Goal: Book appointment/travel/reservation

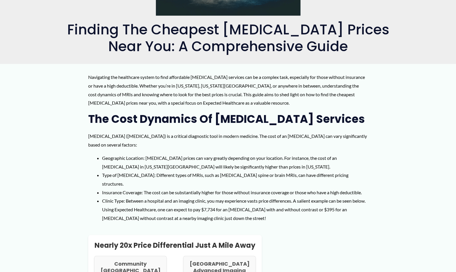
scroll to position [179, 0]
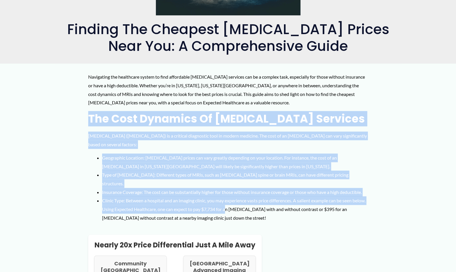
drag, startPoint x: 84, startPoint y: 118, endPoint x: 242, endPoint y: 203, distance: 178.7
click at [242, 203] on li "Clinic Type: Between a hospital and an imaging clinic, you may experience vasts…" at bounding box center [235, 209] width 266 height 26
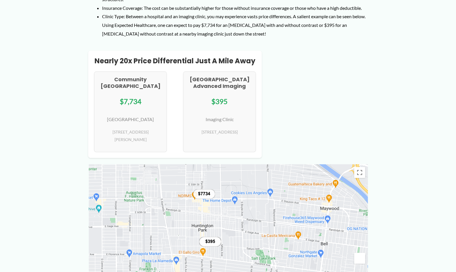
click at [307, 106] on div "Nearly 20x price differential less than a mile away Nearly 20x price differenti…" at bounding box center [228, 104] width 280 height 107
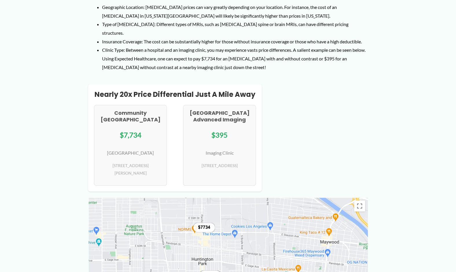
scroll to position [306, 0]
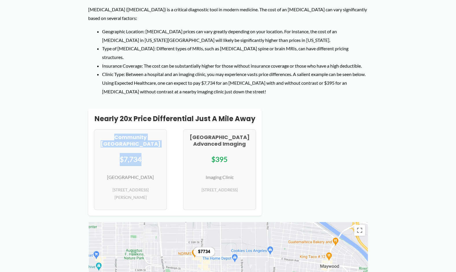
drag, startPoint x: 153, startPoint y: 140, endPoint x: 70, endPoint y: 119, distance: 85.9
click at [111, 114] on h2 "Nearly 20x price differential just a mile away" at bounding box center [175, 118] width 162 height 9
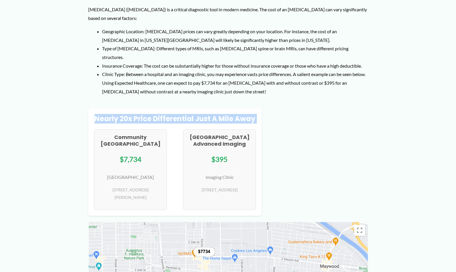
click at [111, 114] on h2 "Nearly 20x price differential just a mile away" at bounding box center [175, 118] width 162 height 9
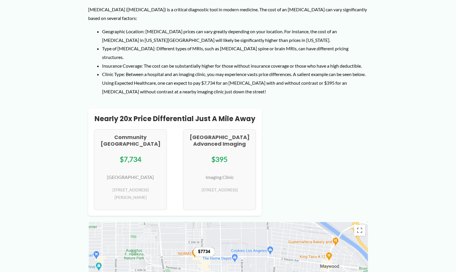
drag, startPoint x: 111, startPoint y: 108, endPoint x: 171, endPoint y: 144, distance: 69.4
click at [171, 144] on div "[GEOGRAPHIC_DATA] $7,734 [GEOGRAPHIC_DATA] [STREET_ADDRESS][PERSON_NAME] [GEOGR…" at bounding box center [175, 169] width 162 height 81
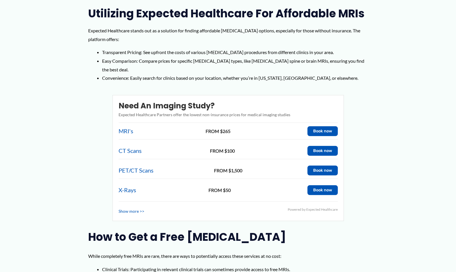
scroll to position [875, 0]
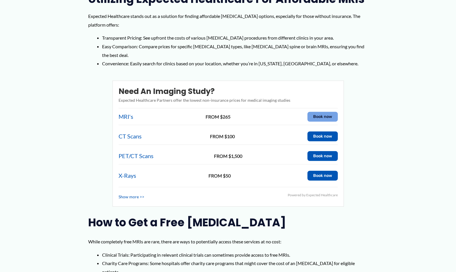
click at [315, 112] on button "Book now" at bounding box center [322, 117] width 30 height 10
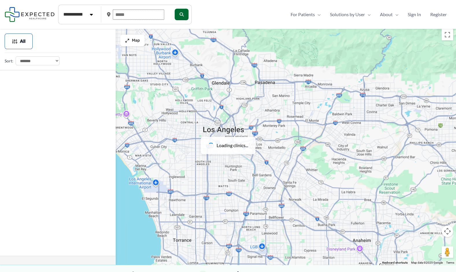
click at [127, 15] on input "text" at bounding box center [138, 15] width 51 height 10
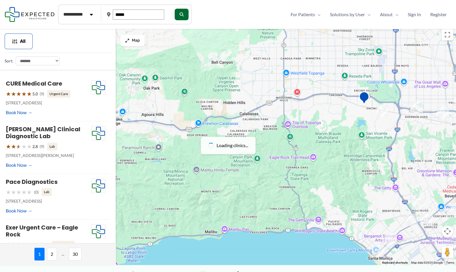
type input "*****"
click at [210, 116] on div at bounding box center [228, 145] width 456 height 239
click at [259, 116] on div at bounding box center [228, 145] width 456 height 239
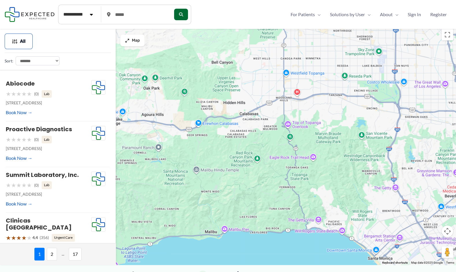
click at [245, 110] on div at bounding box center [228, 145] width 456 height 239
click at [246, 126] on div at bounding box center [228, 145] width 456 height 239
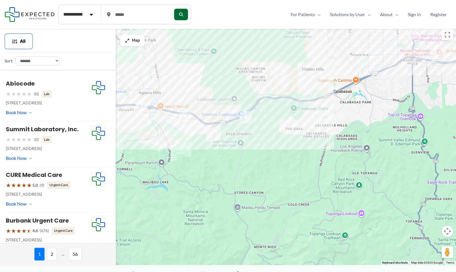
drag, startPoint x: 242, startPoint y: 101, endPoint x: 265, endPoint y: 116, distance: 27.0
click at [265, 116] on div at bounding box center [228, 145] width 456 height 239
click at [247, 117] on img "4" at bounding box center [245, 116] width 17 height 17
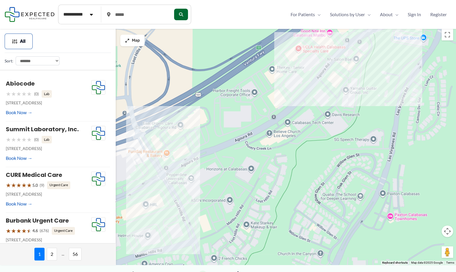
drag, startPoint x: 257, startPoint y: 129, endPoint x: 320, endPoint y: 116, distance: 64.9
click at [320, 116] on div "To navigate, press the arrow keys." at bounding box center [228, 145] width 456 height 239
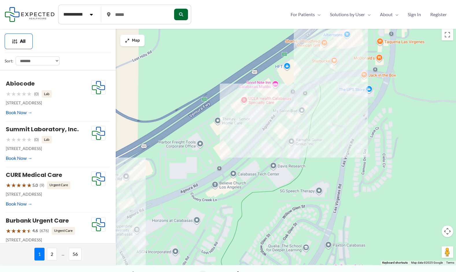
drag, startPoint x: 308, startPoint y: 75, endPoint x: 248, endPoint y: 132, distance: 82.3
click at [248, 132] on div "To navigate, press the arrow keys." at bounding box center [228, 145] width 456 height 239
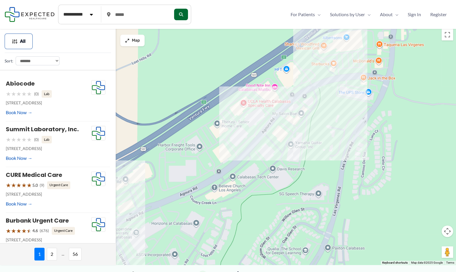
click at [244, 102] on div "To navigate, press the arrow keys." at bounding box center [228, 145] width 456 height 239
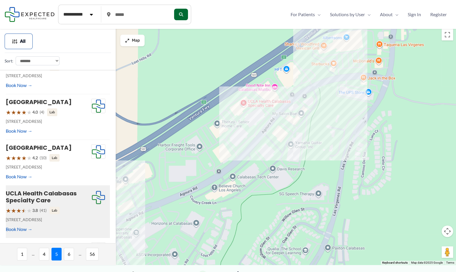
scroll to position [141, 0]
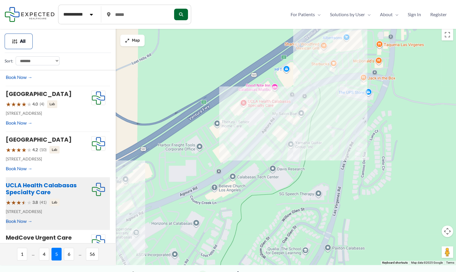
drag, startPoint x: 58, startPoint y: 210, endPoint x: 49, endPoint y: 203, distance: 11.2
click at [58, 210] on div "UCLA Health Calabasas Specialty Care ★ ★ ★ ★ ★ 3.8 (41) Lab 26575 Agoura Rd, Ca…" at bounding box center [48, 204] width 85 height 44
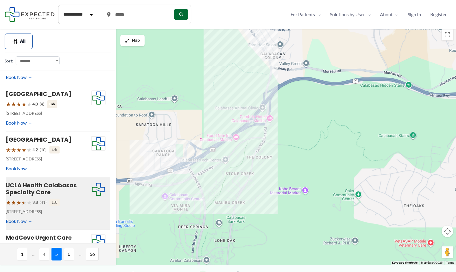
scroll to position [159, 0]
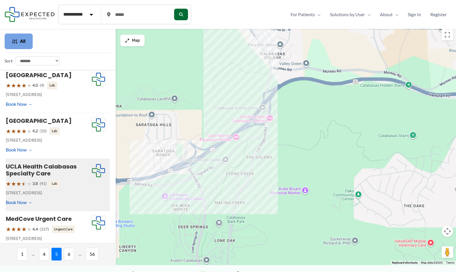
click at [27, 41] on button "All" at bounding box center [19, 42] width 28 height 16
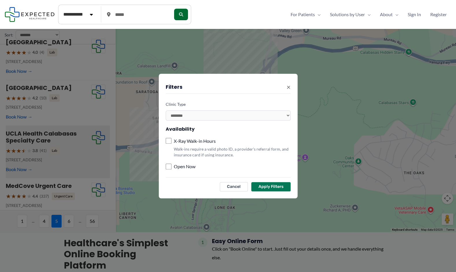
scroll to position [36, 0]
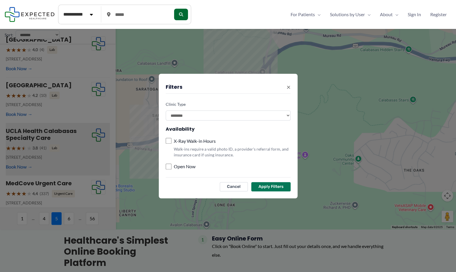
click at [183, 117] on select "**********" at bounding box center [228, 115] width 125 height 10
select select "**********"
click at [166, 110] on select "**********" at bounding box center [228, 115] width 125 height 10
click at [273, 183] on button "Apply Filters" at bounding box center [270, 186] width 39 height 9
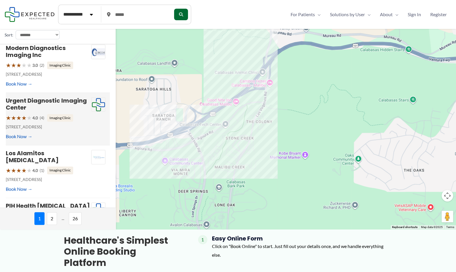
scroll to position [0, 0]
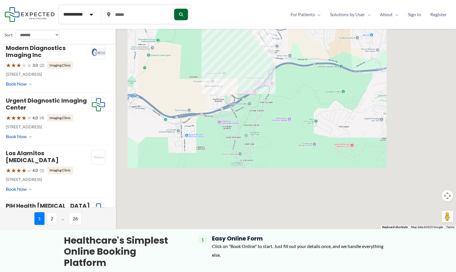
drag, startPoint x: 274, startPoint y: 83, endPoint x: 263, endPoint y: 164, distance: 81.2
click at [263, 164] on div "To navigate, press the arrow keys." at bounding box center [228, 109] width 456 height 239
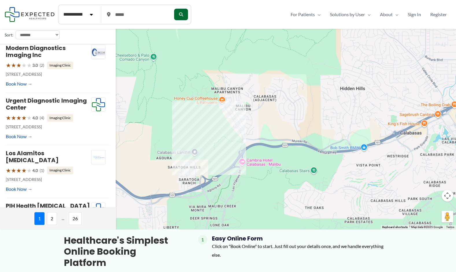
drag, startPoint x: 296, startPoint y: 127, endPoint x: 276, endPoint y: 128, distance: 19.7
click at [276, 128] on div "To navigate, press the arrow keys." at bounding box center [228, 109] width 456 height 239
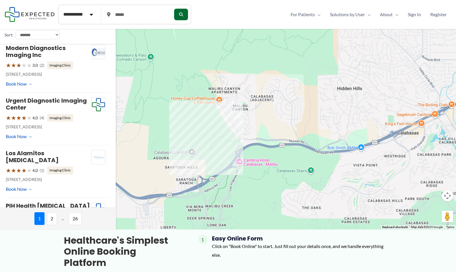
click at [235, 154] on div "To navigate, press the arrow keys." at bounding box center [228, 109] width 456 height 239
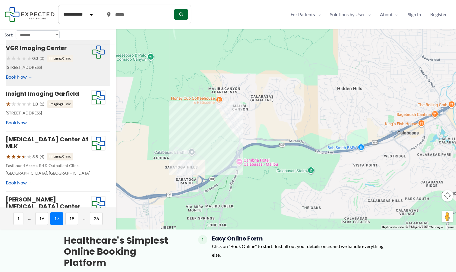
click at [78, 69] on p "4937 Las Virgenes Rd #104, Calabasas, CA" at bounding box center [48, 68] width 85 height 8
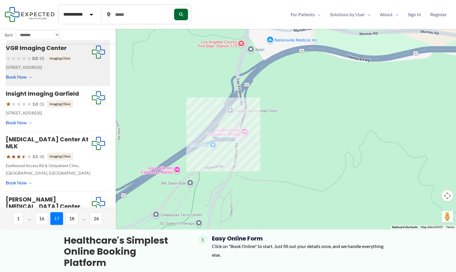
drag, startPoint x: 238, startPoint y: 111, endPoint x: 259, endPoint y: 113, distance: 21.2
click at [259, 113] on div "To navigate, press the arrow keys." at bounding box center [228, 109] width 456 height 239
